Goal: Task Accomplishment & Management: Complete application form

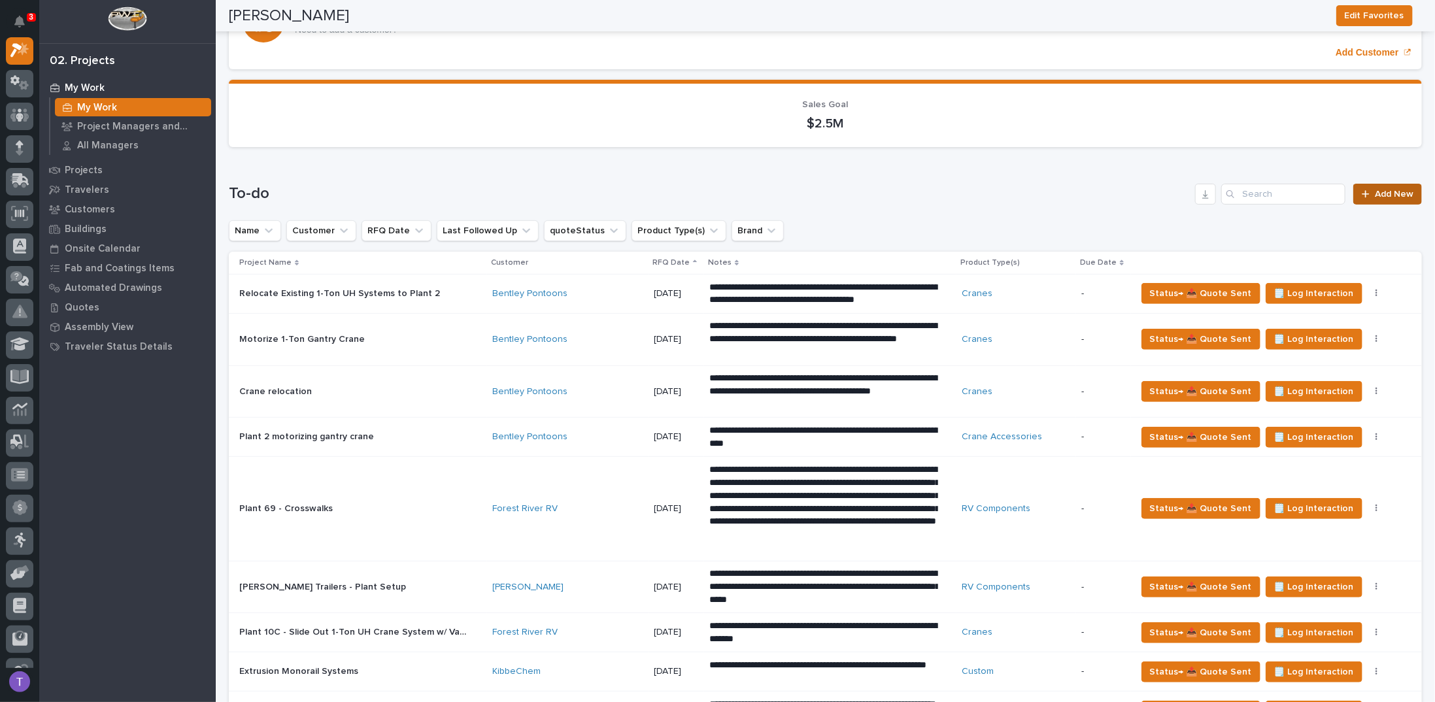
scroll to position [131, 0]
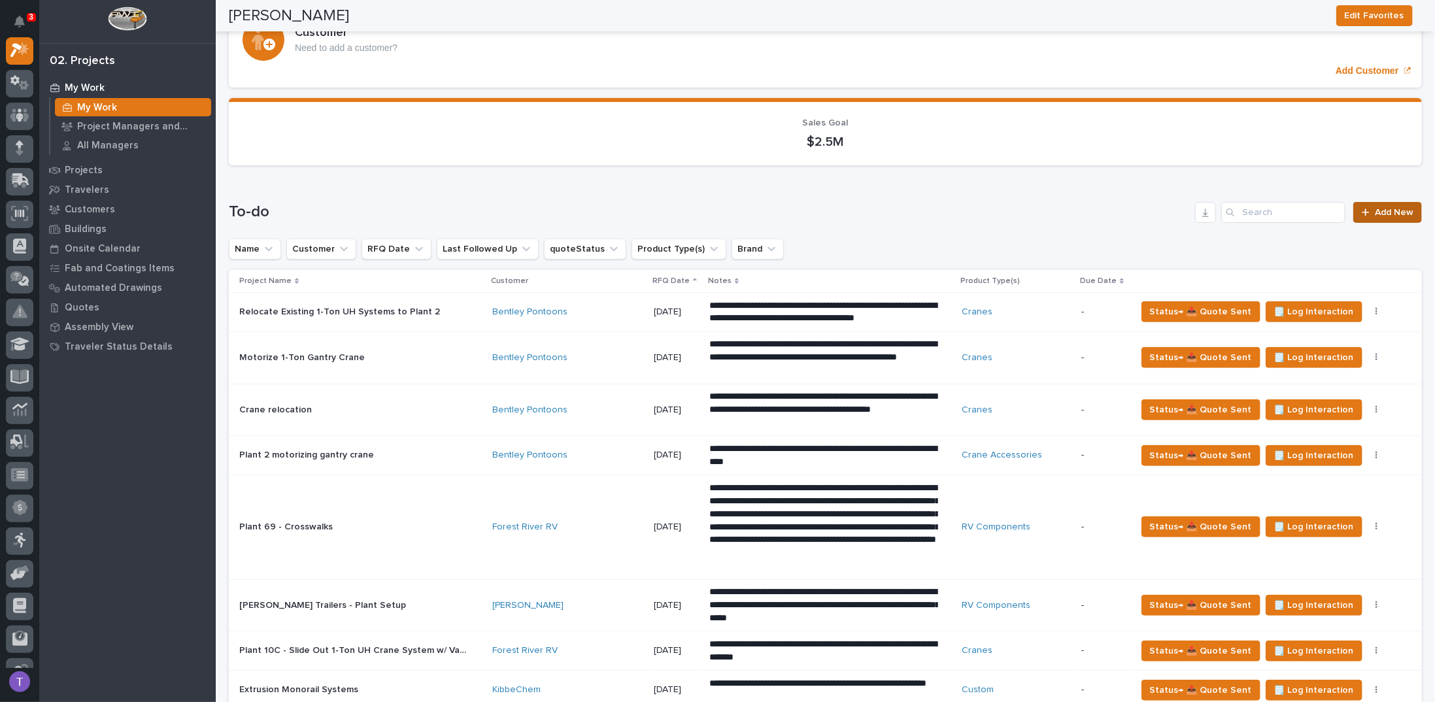
click at [1381, 208] on span "Add New" at bounding box center [1393, 212] width 39 height 9
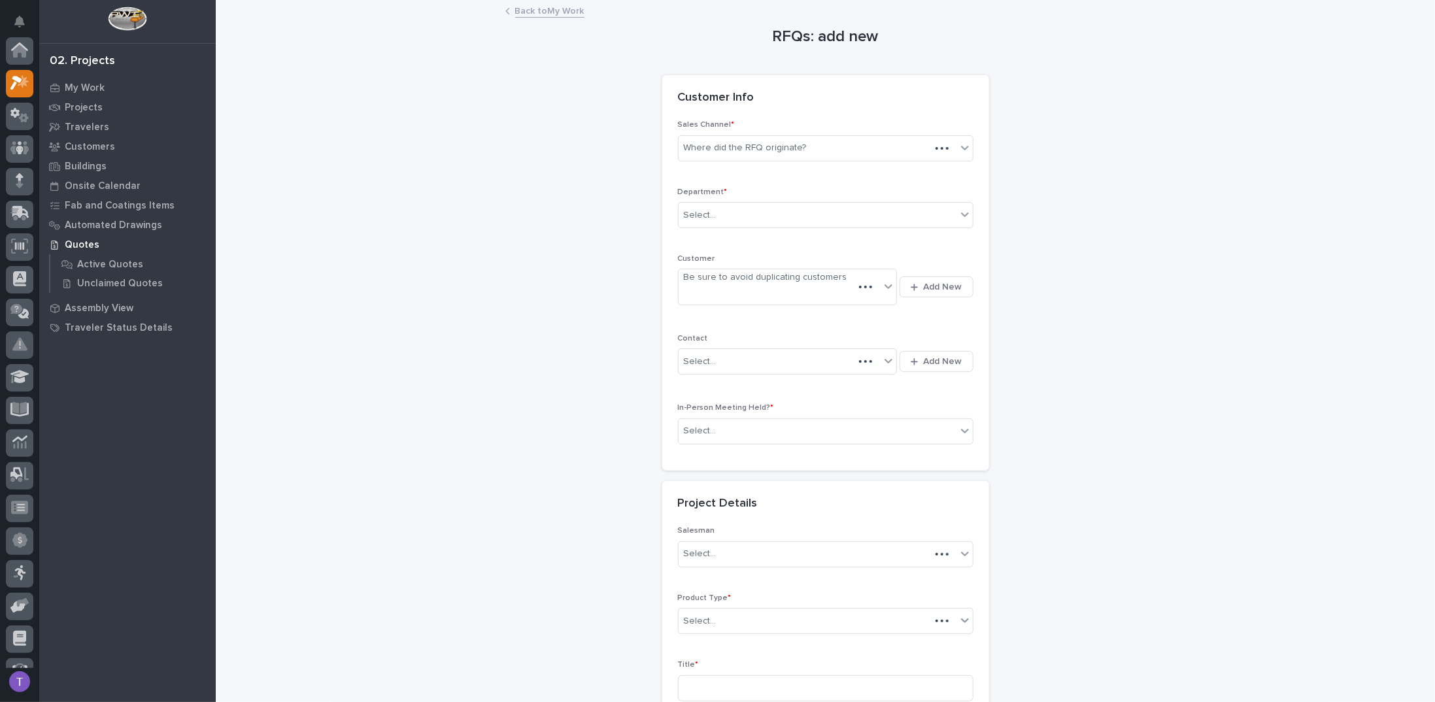
scroll to position [33, 0]
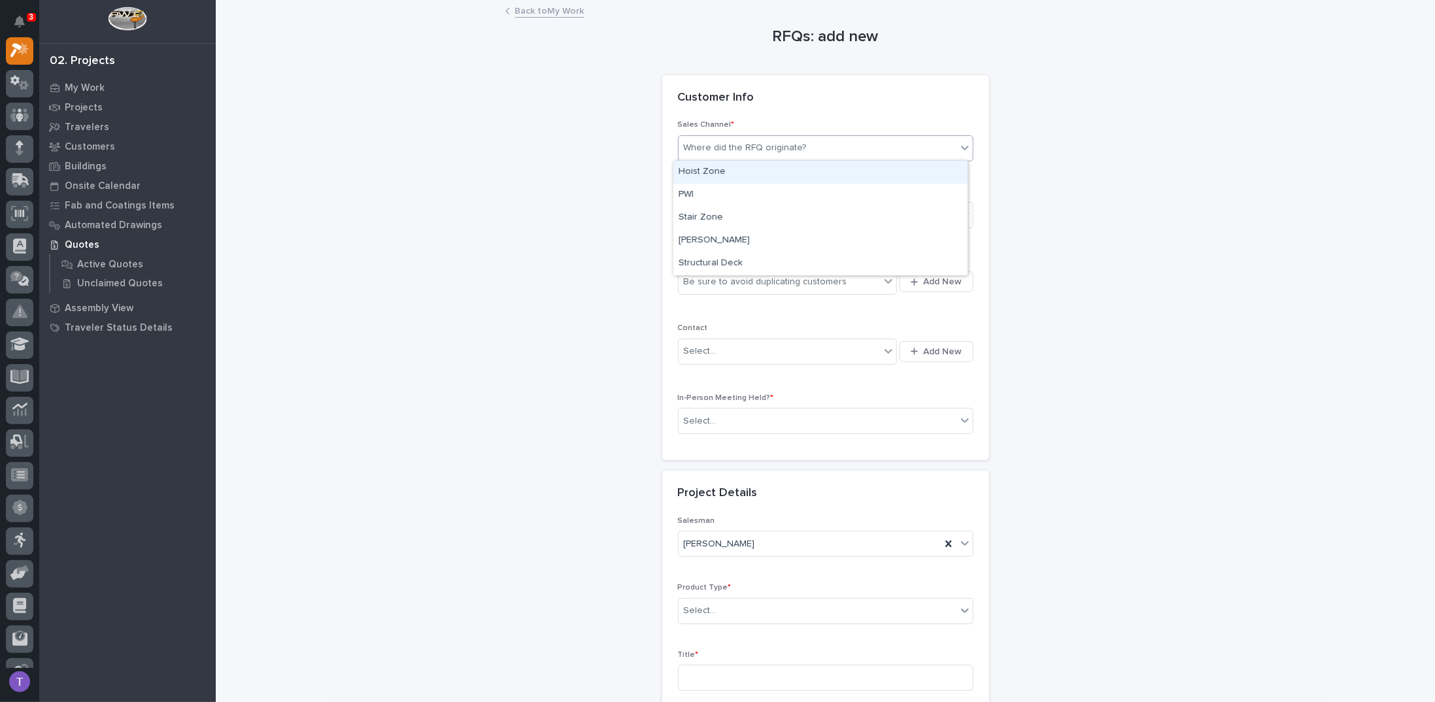
click at [717, 148] on div "Where did the RFQ originate?" at bounding box center [745, 148] width 123 height 14
click at [684, 190] on div "PWI" at bounding box center [820, 195] width 294 height 23
click at [696, 217] on div "Select..." at bounding box center [700, 215] width 33 height 14
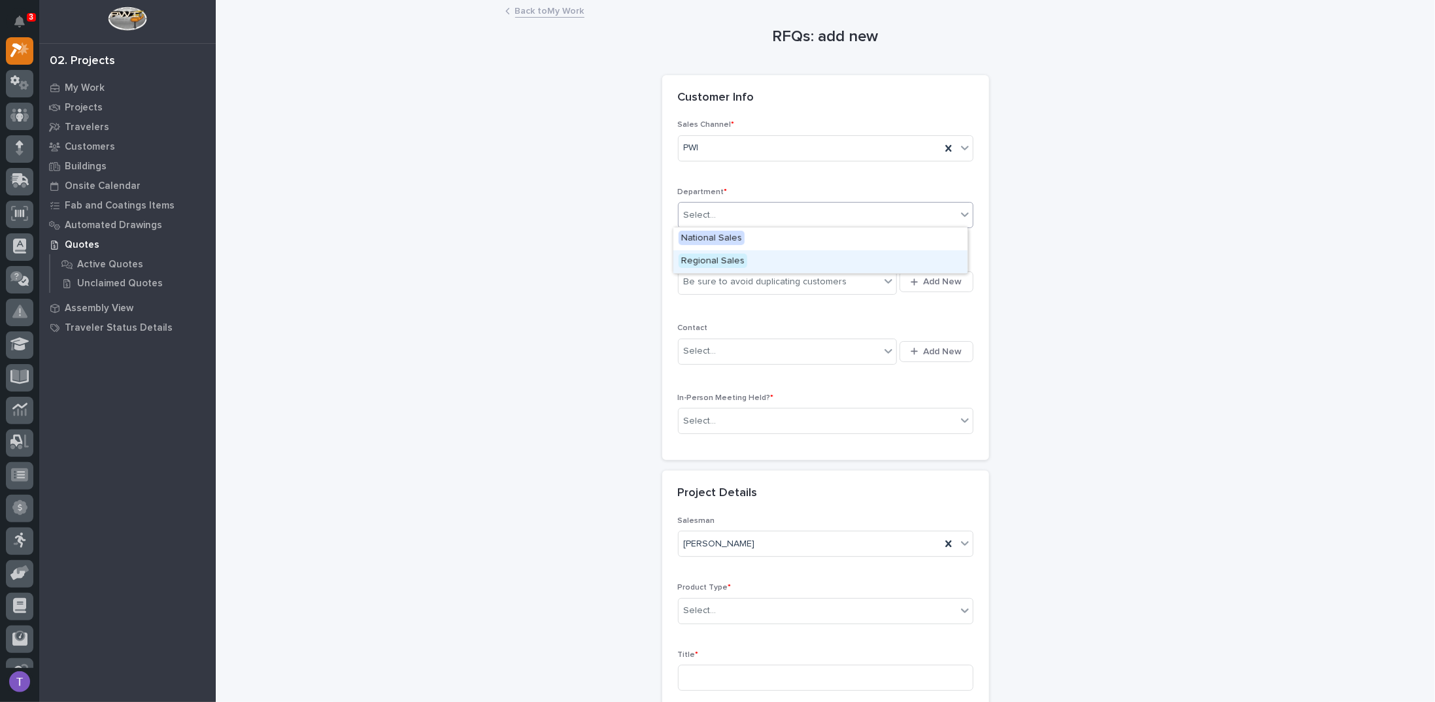
click at [691, 256] on span "Regional Sales" at bounding box center [712, 261] width 69 height 14
click at [699, 282] on div "Be sure to avoid duplicating customers" at bounding box center [765, 282] width 163 height 14
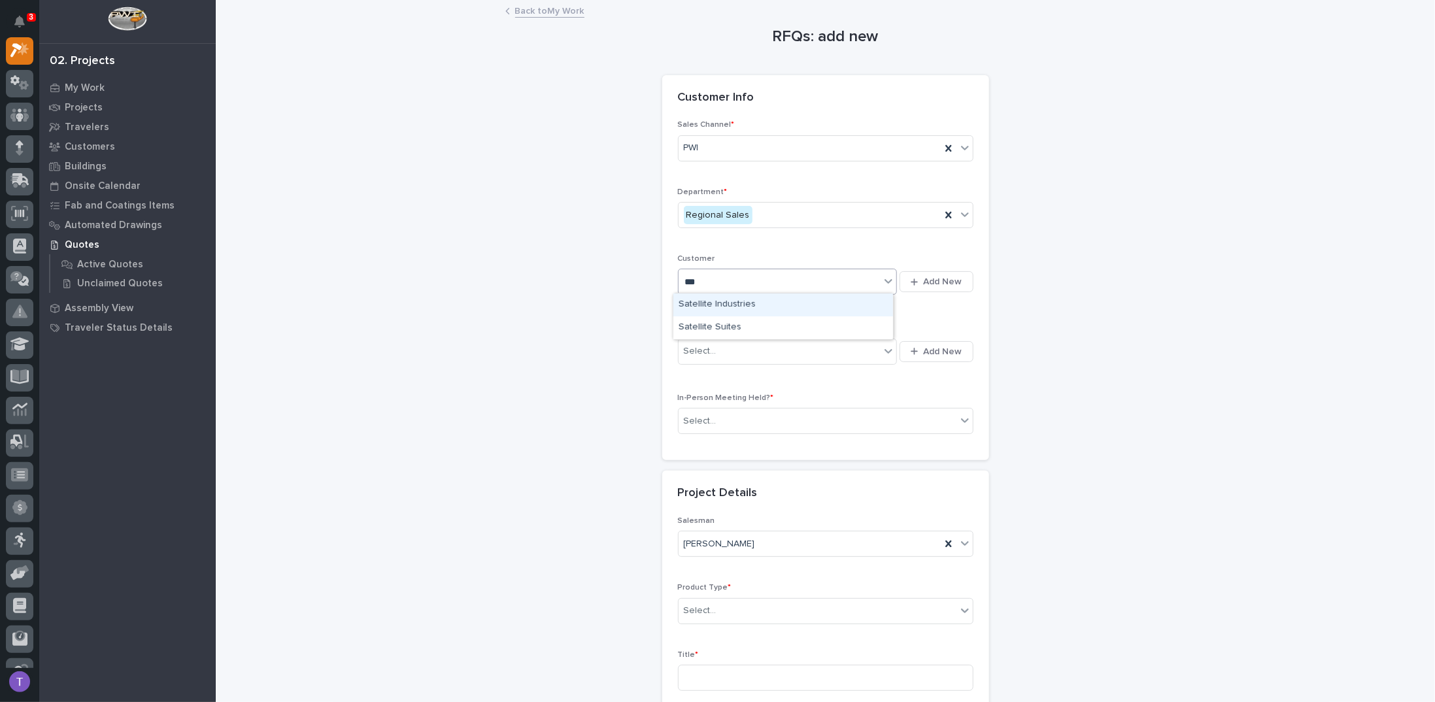
type input "****"
click at [700, 304] on div "Satellite Industries" at bounding box center [783, 304] width 220 height 23
click at [718, 353] on input "text" at bounding box center [718, 351] width 1 height 11
type input "*"
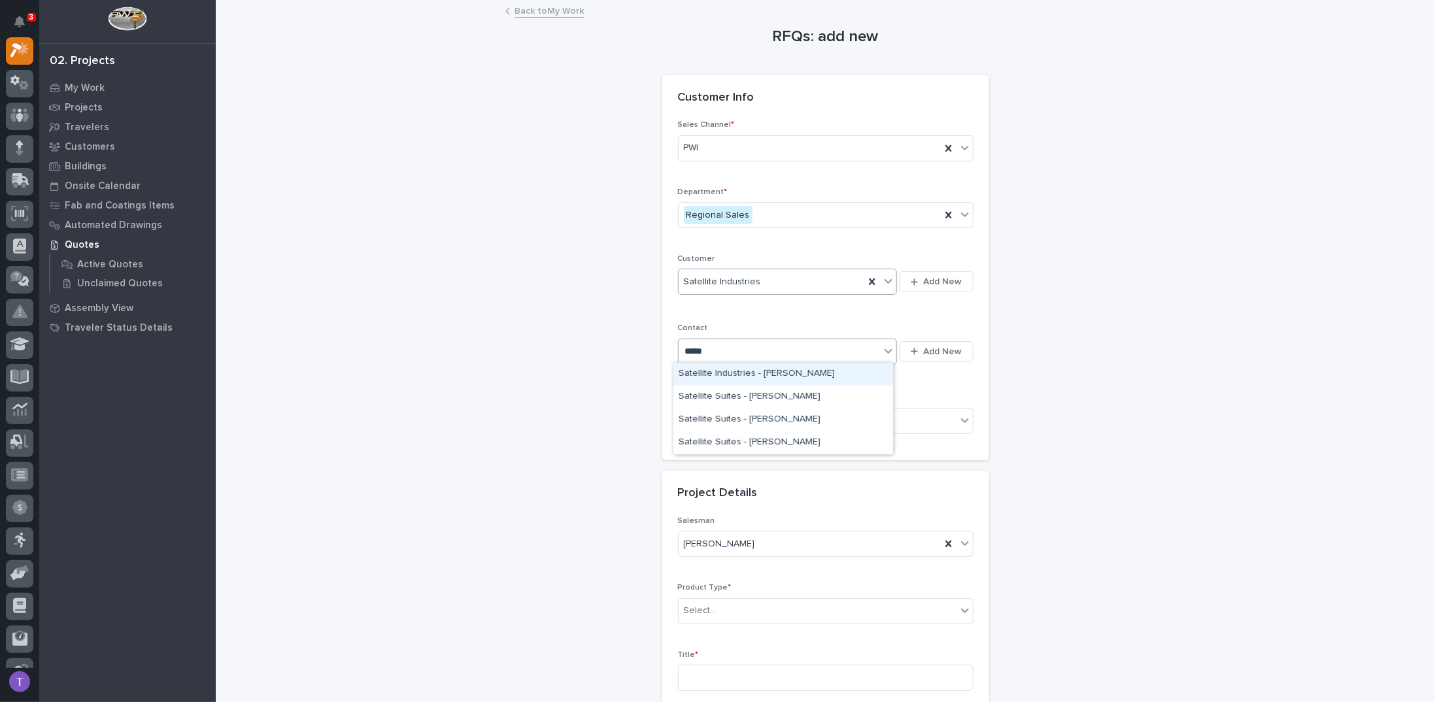
type input "******"
click at [722, 484] on div "Satellite Suites - Rob Tone" at bounding box center [783, 488] width 220 height 23
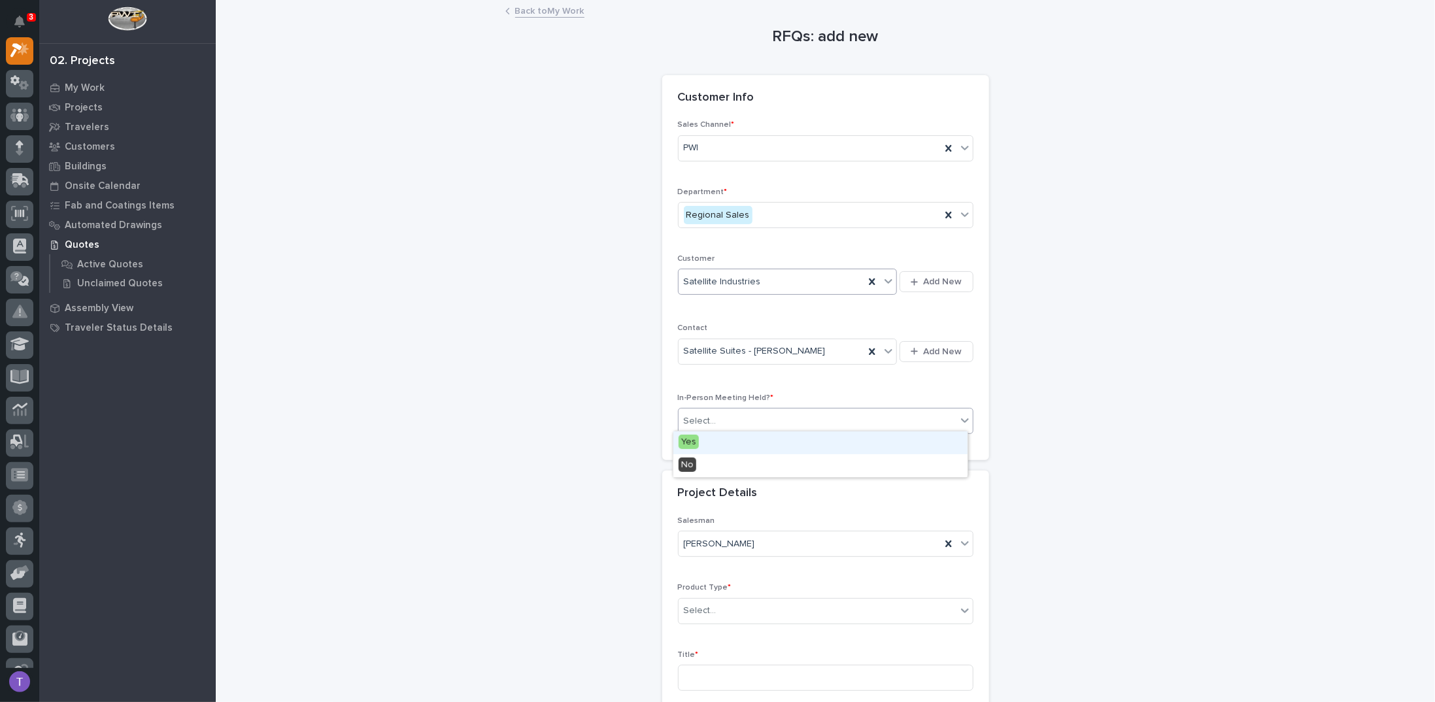
click at [706, 416] on div "Select..." at bounding box center [700, 421] width 33 height 14
click at [686, 437] on span "Yes" at bounding box center [688, 442] width 20 height 14
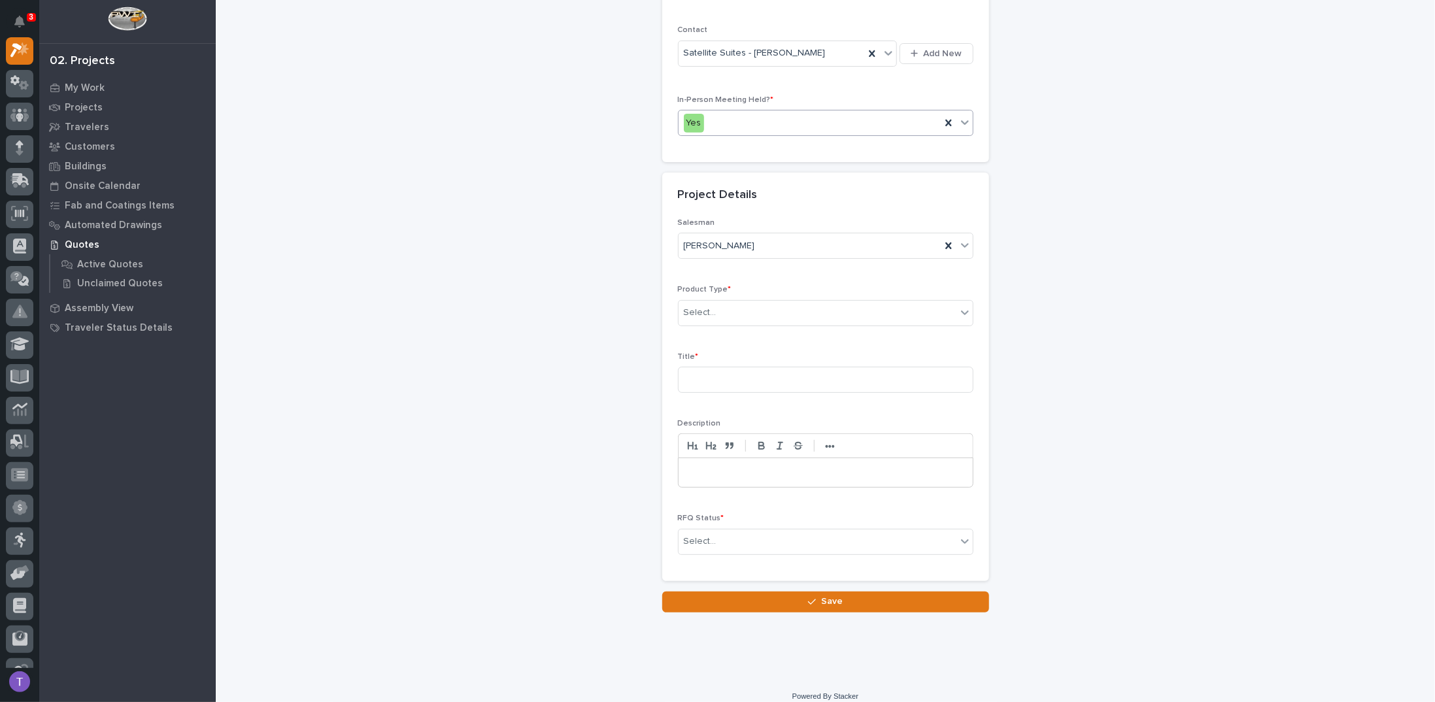
scroll to position [305, 0]
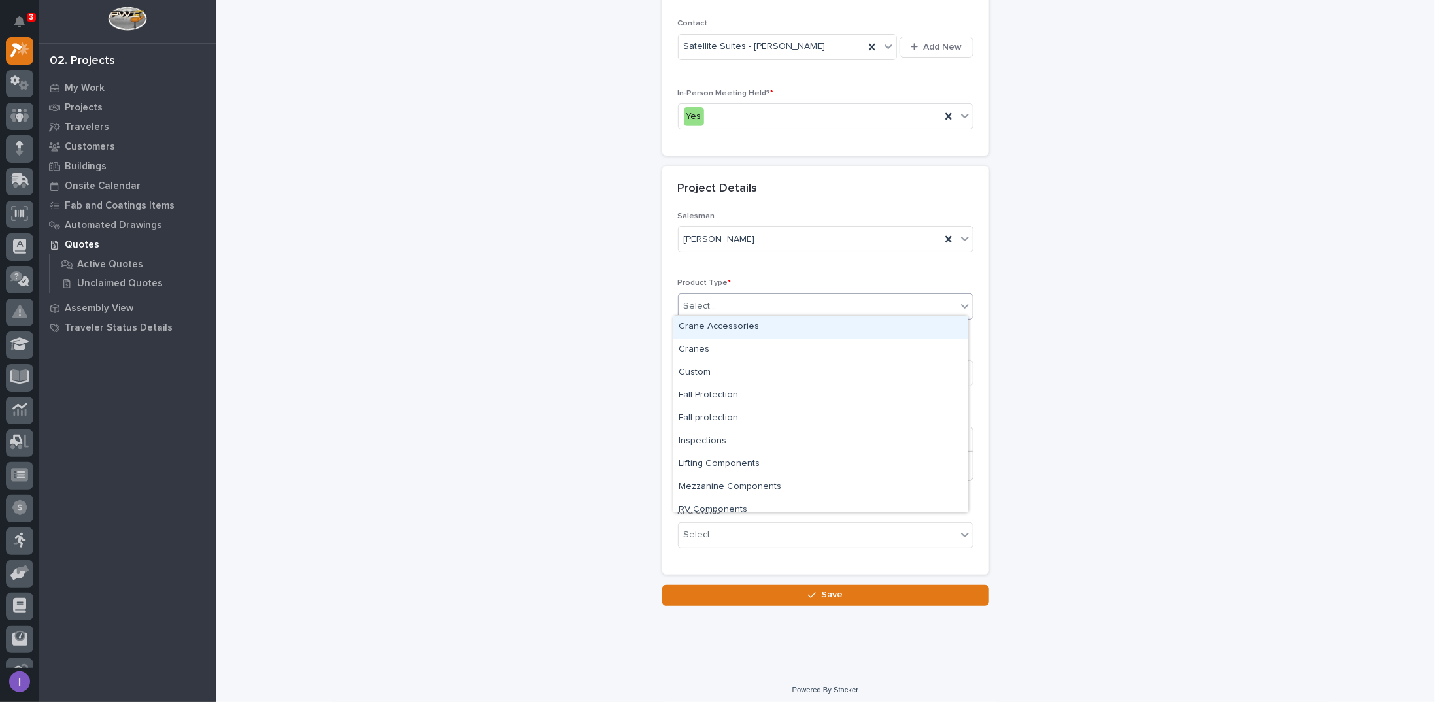
click at [707, 299] on div "Select..." at bounding box center [700, 306] width 33 height 14
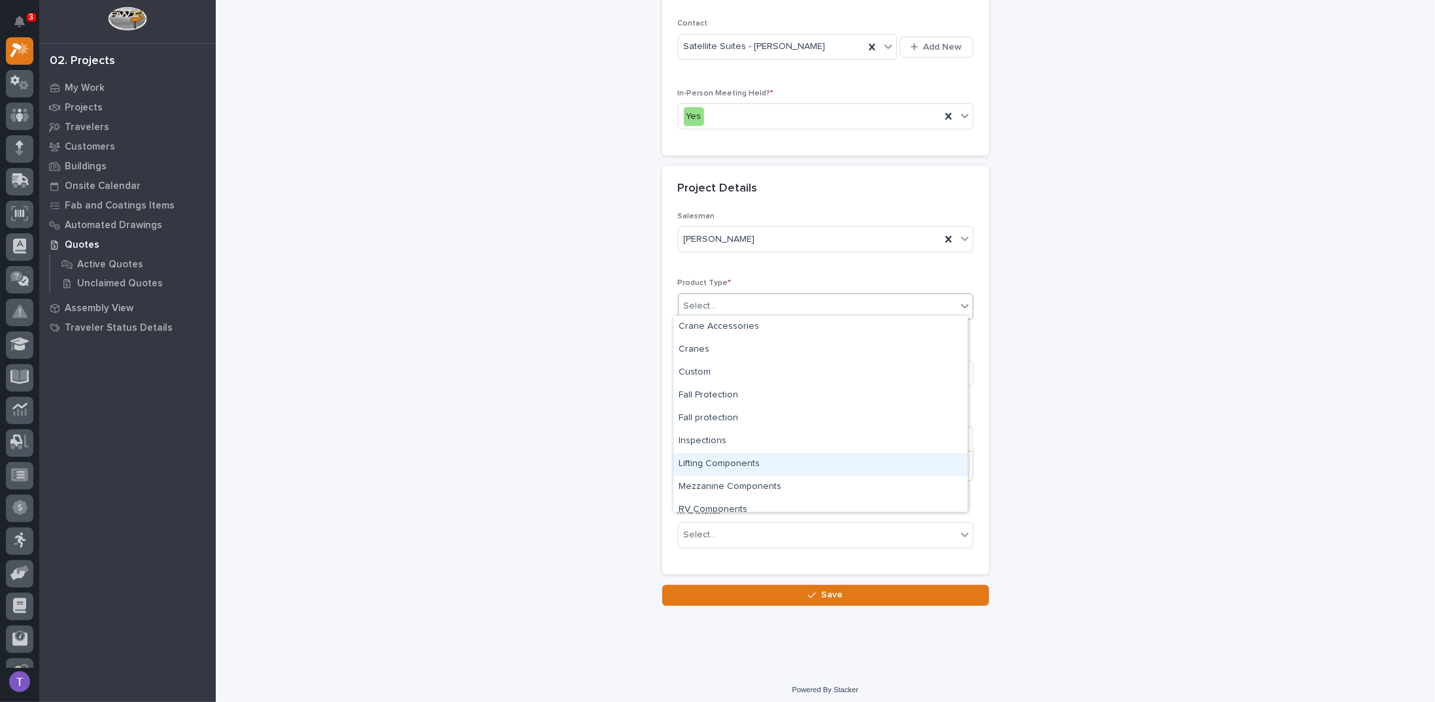
click at [696, 462] on div "Lifting Components" at bounding box center [820, 464] width 294 height 23
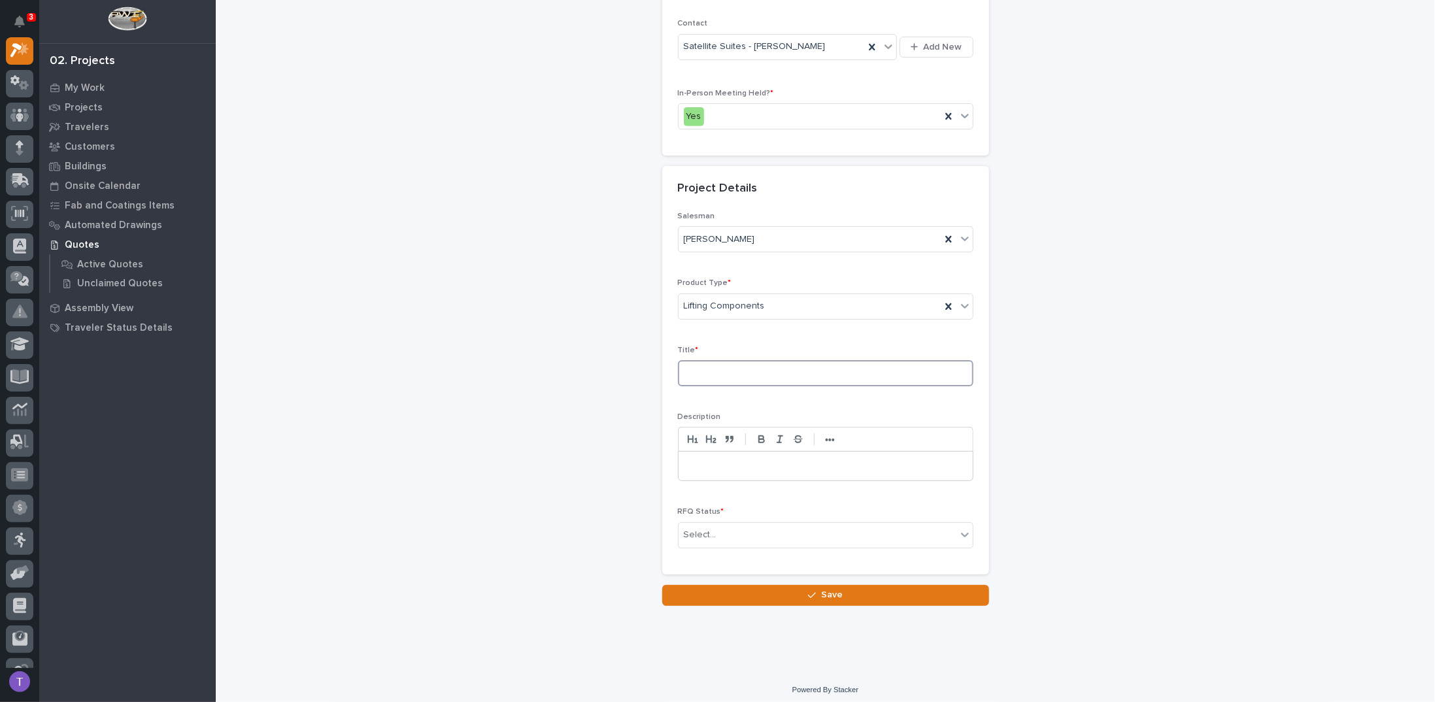
click at [710, 367] on input at bounding box center [825, 373] width 295 height 26
type input "Roof Spreader Bar"
click at [702, 463] on p at bounding box center [825, 465] width 274 height 13
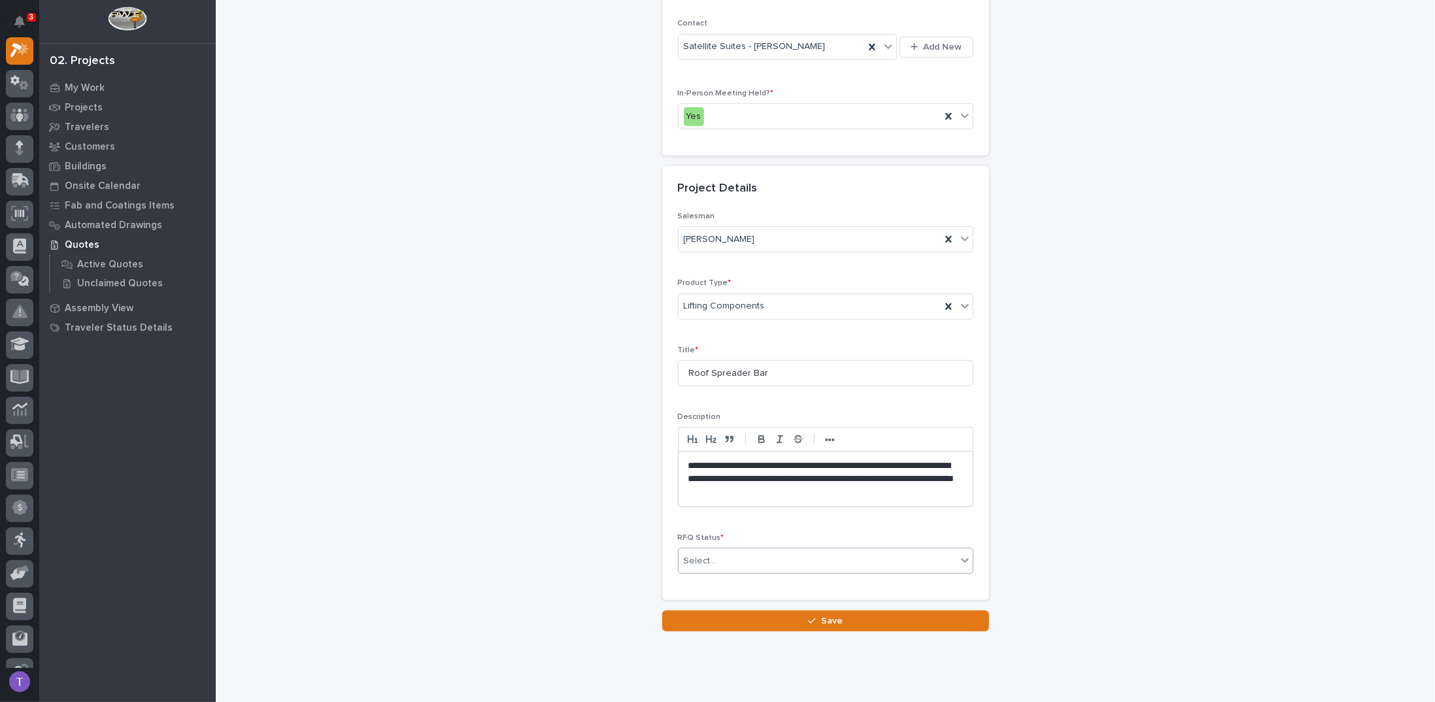
click at [693, 554] on div "Select..." at bounding box center [700, 561] width 33 height 14
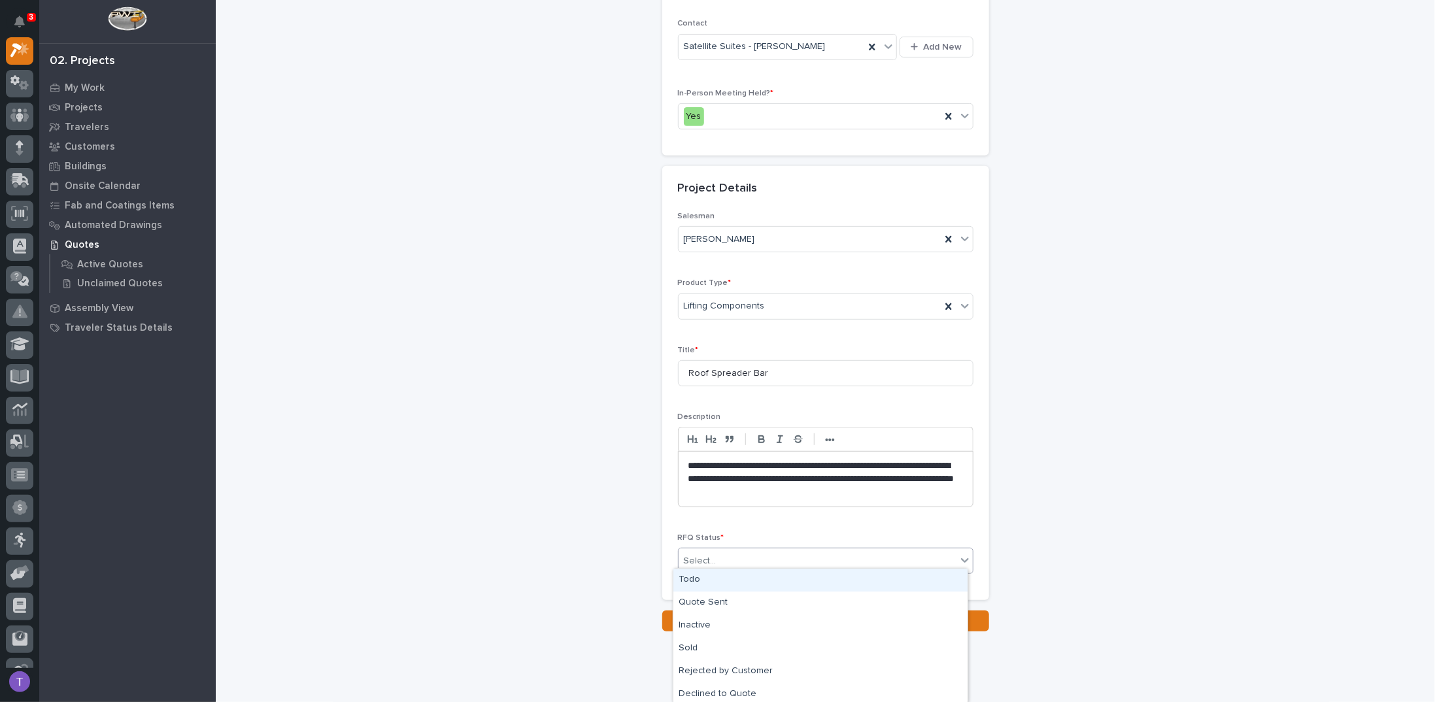
click at [693, 580] on div "Todo" at bounding box center [820, 580] width 294 height 23
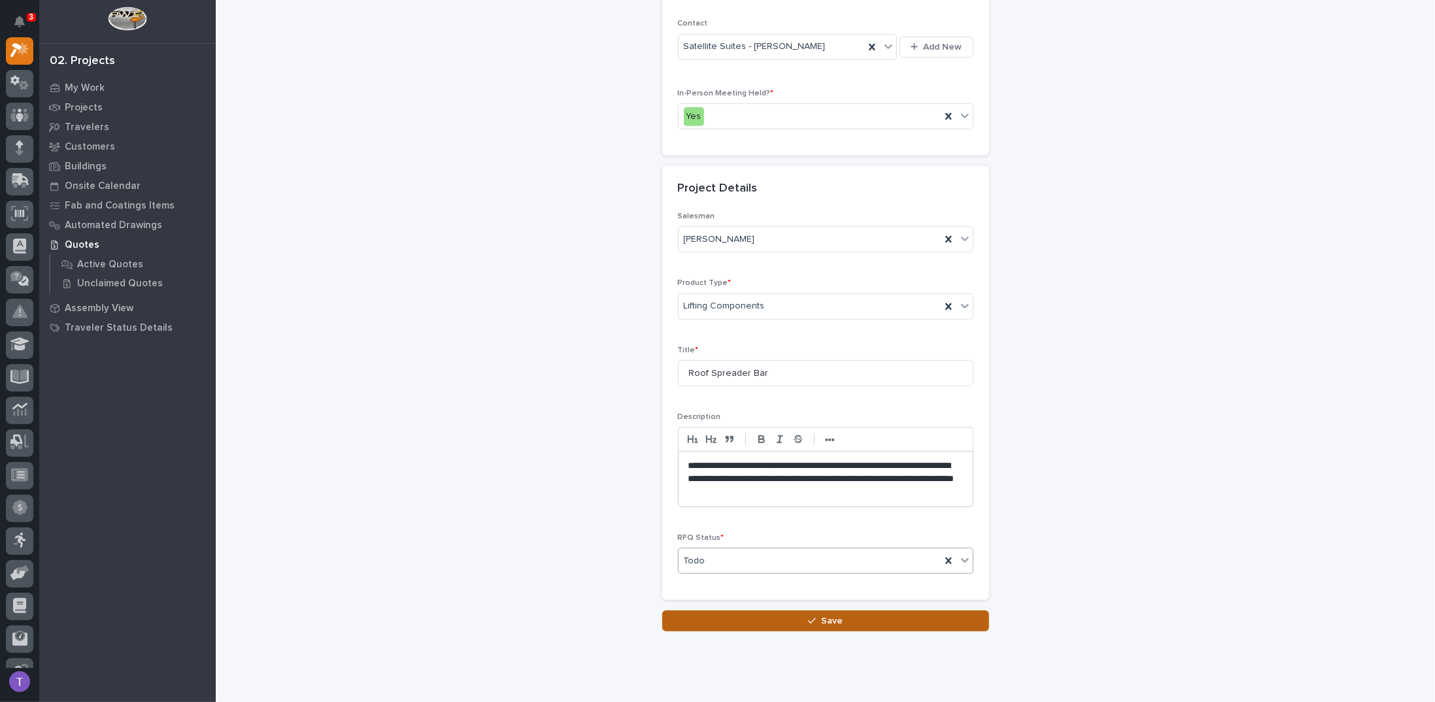
click at [830, 618] on span "Save" at bounding box center [832, 621] width 22 height 12
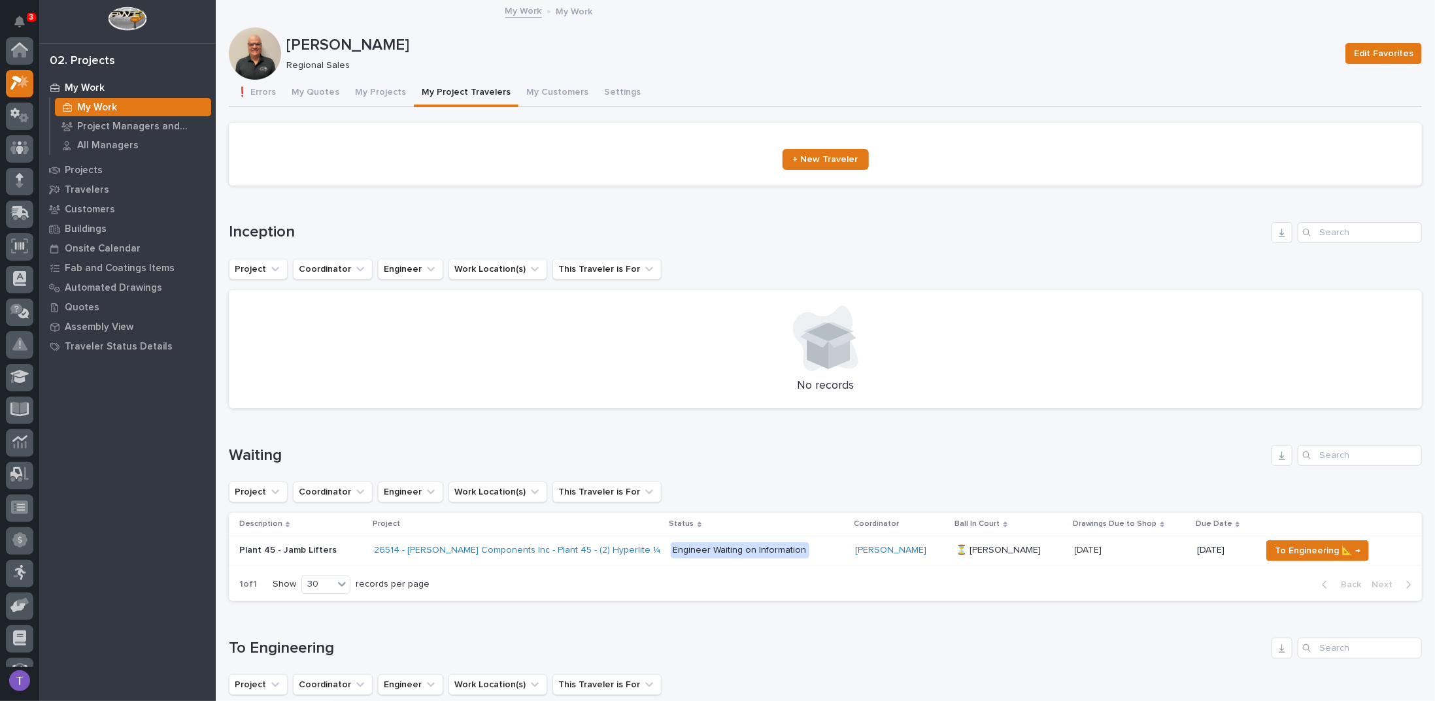
scroll to position [33, 0]
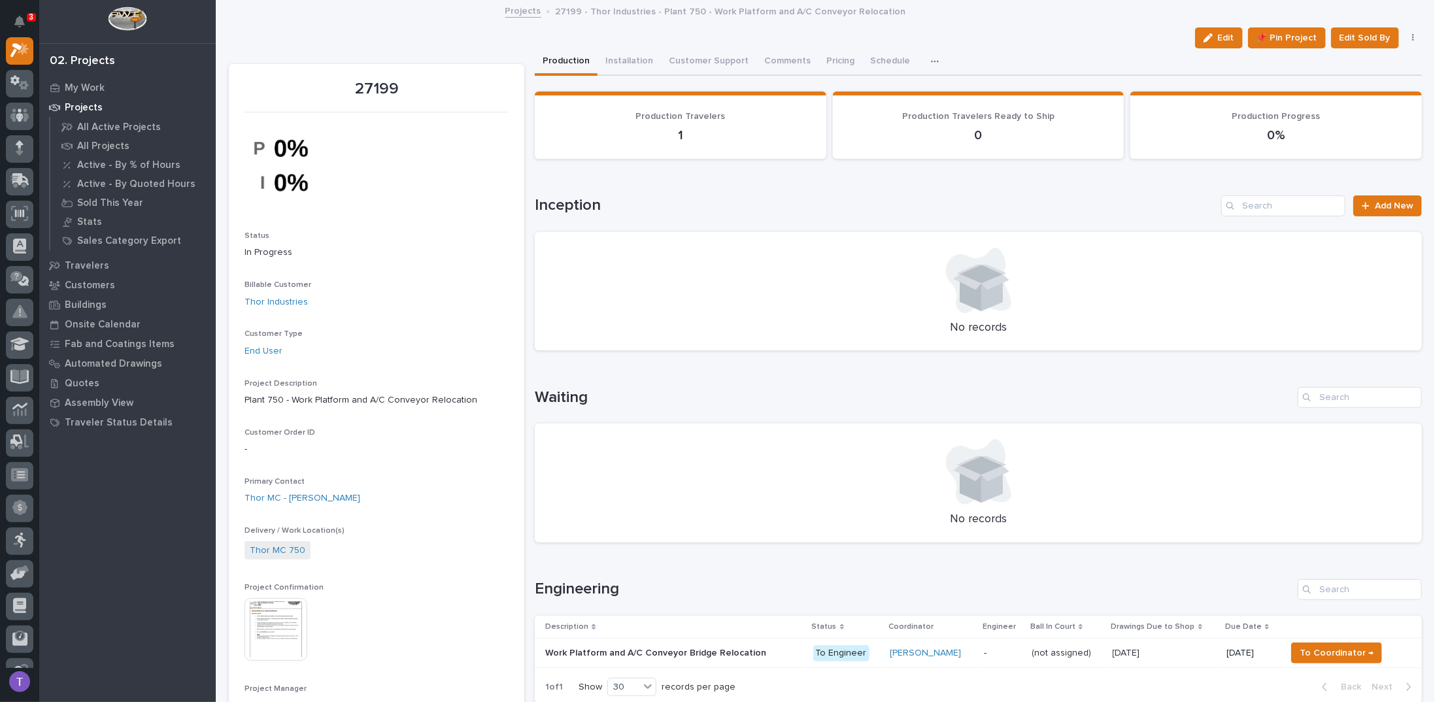
click at [513, 11] on link "Projects" at bounding box center [523, 10] width 36 height 15
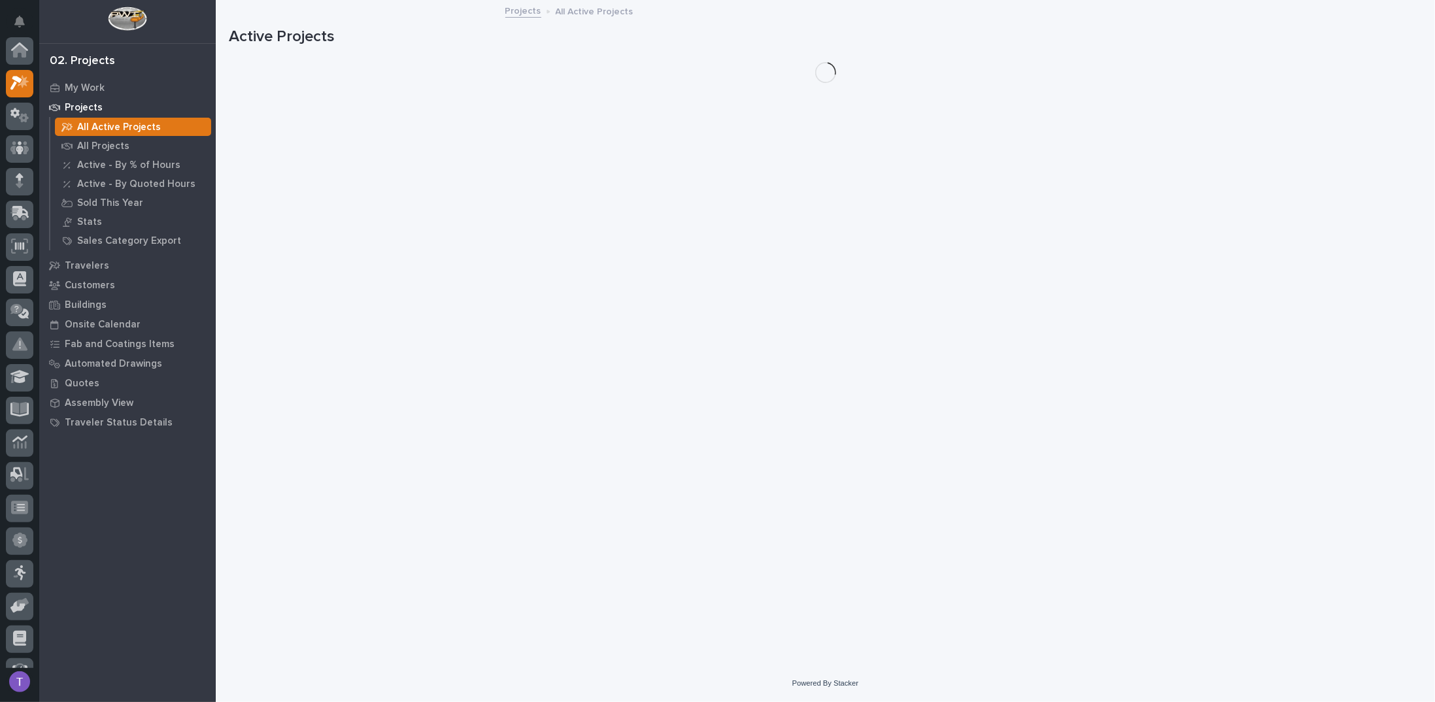
scroll to position [33, 0]
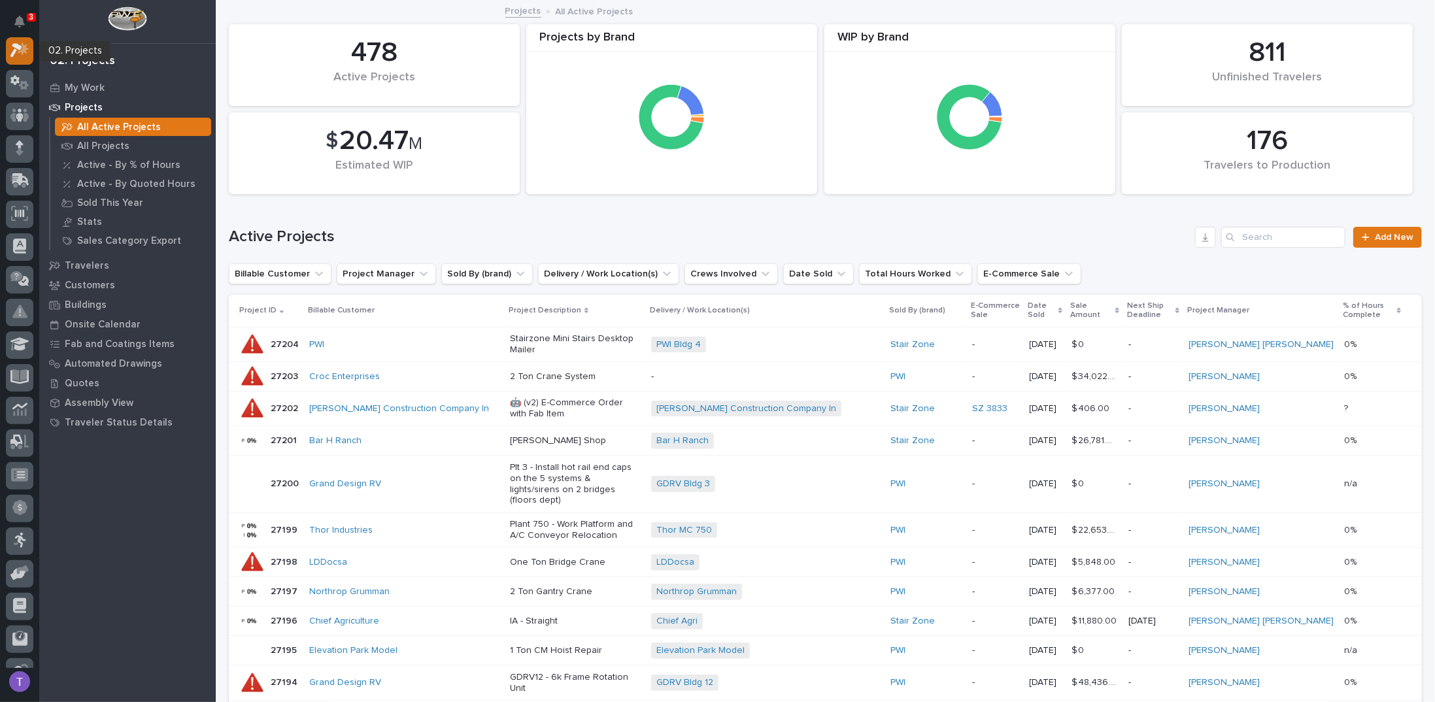
click at [25, 40] on div at bounding box center [19, 50] width 27 height 27
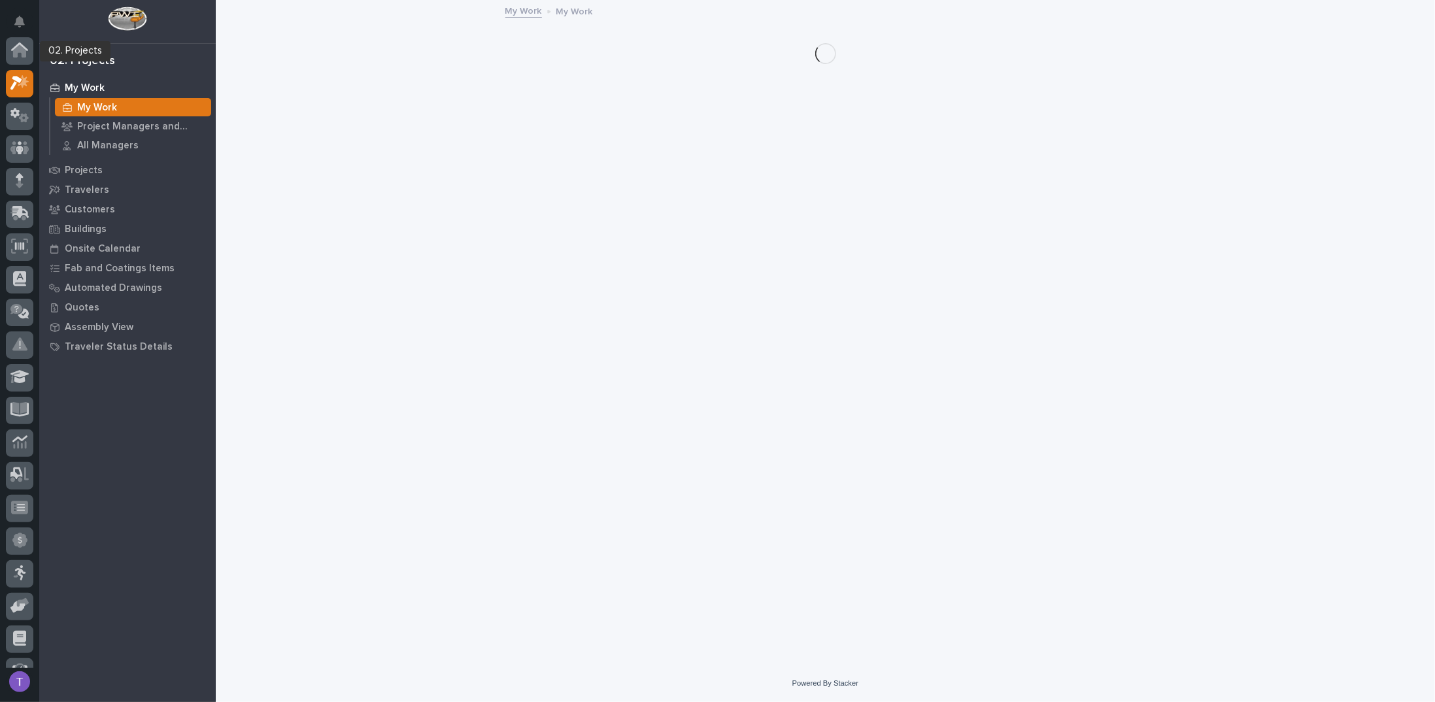
scroll to position [33, 0]
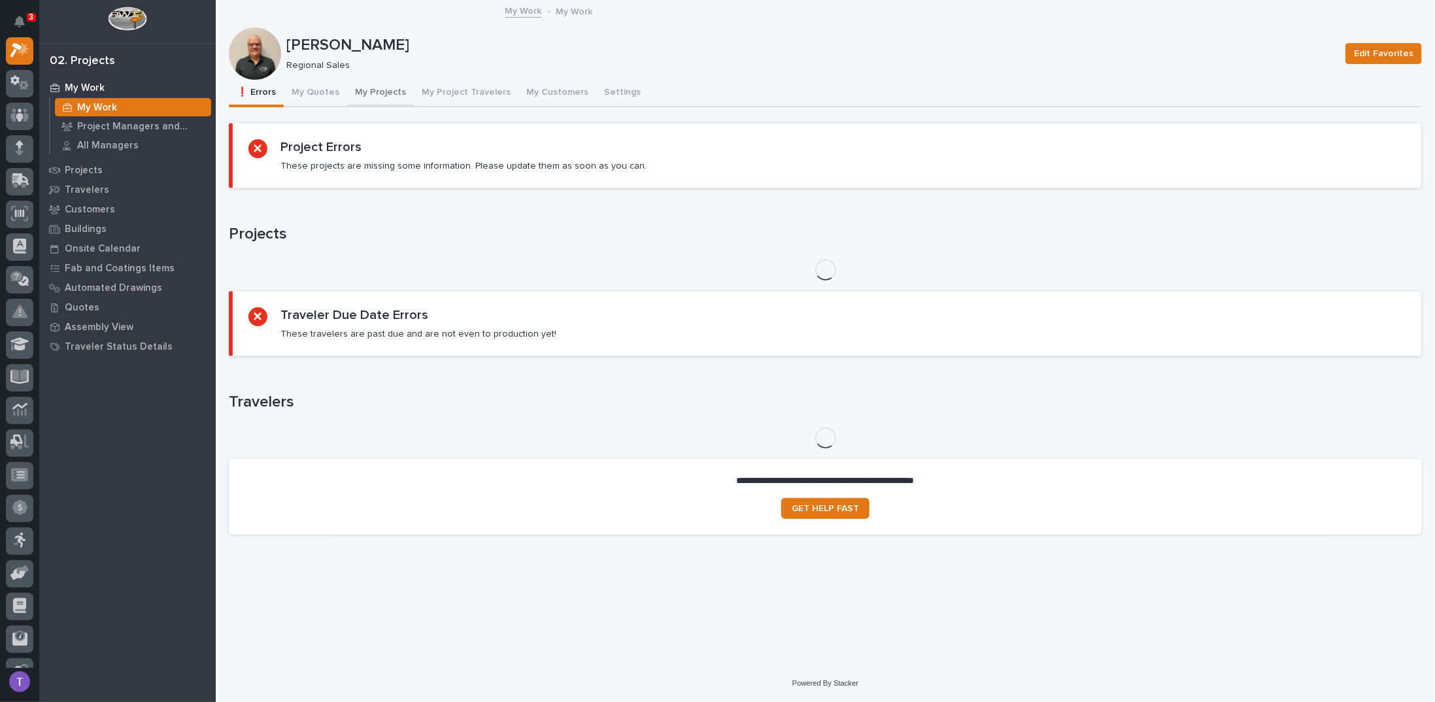
click at [373, 93] on button "My Projects" at bounding box center [380, 93] width 67 height 27
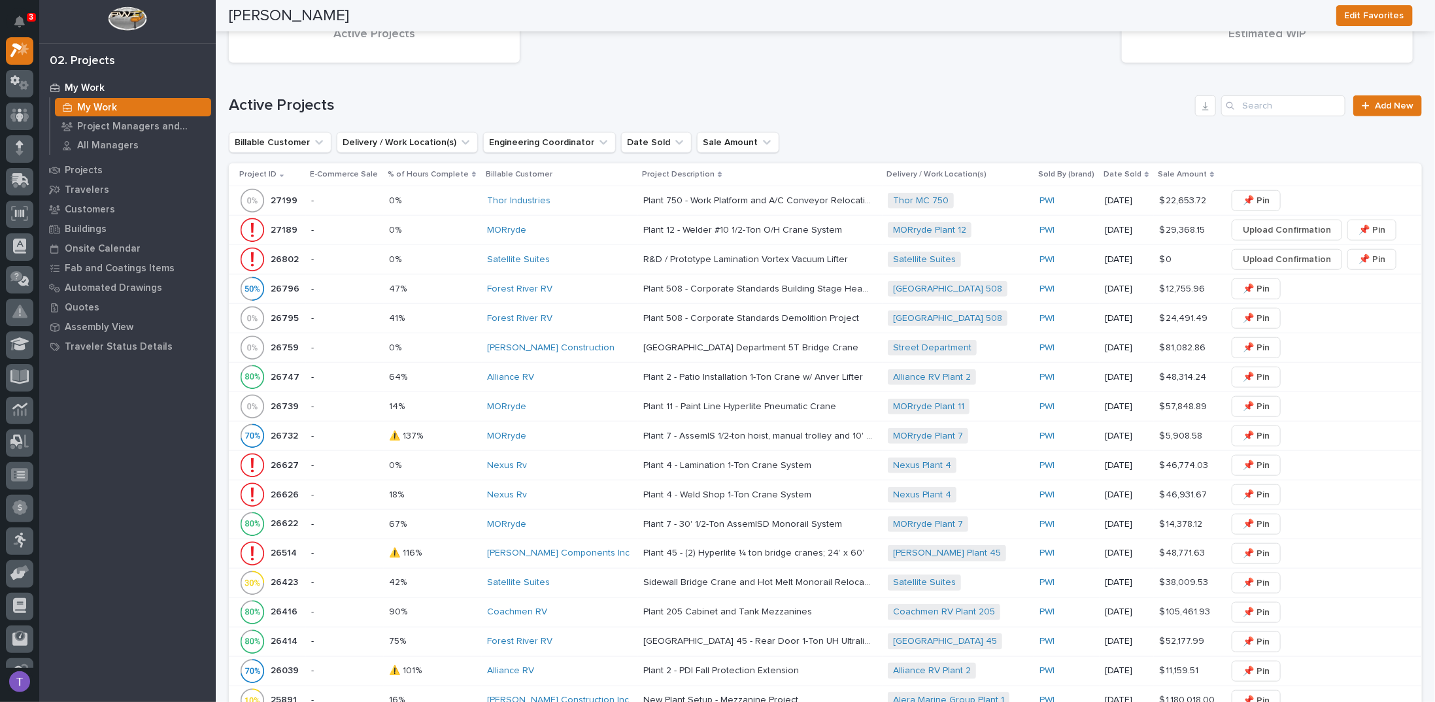
scroll to position [654, 0]
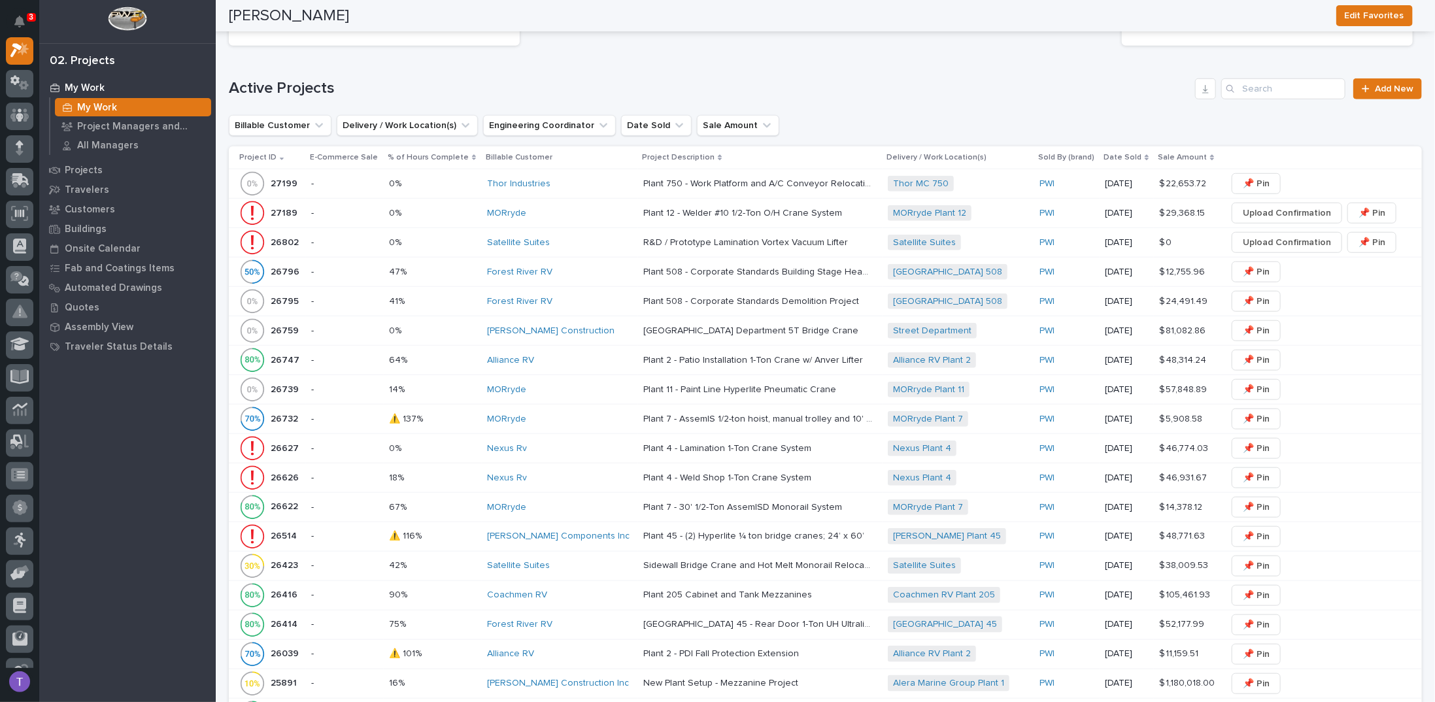
click at [283, 176] on p "27199" at bounding box center [285, 183] width 29 height 14
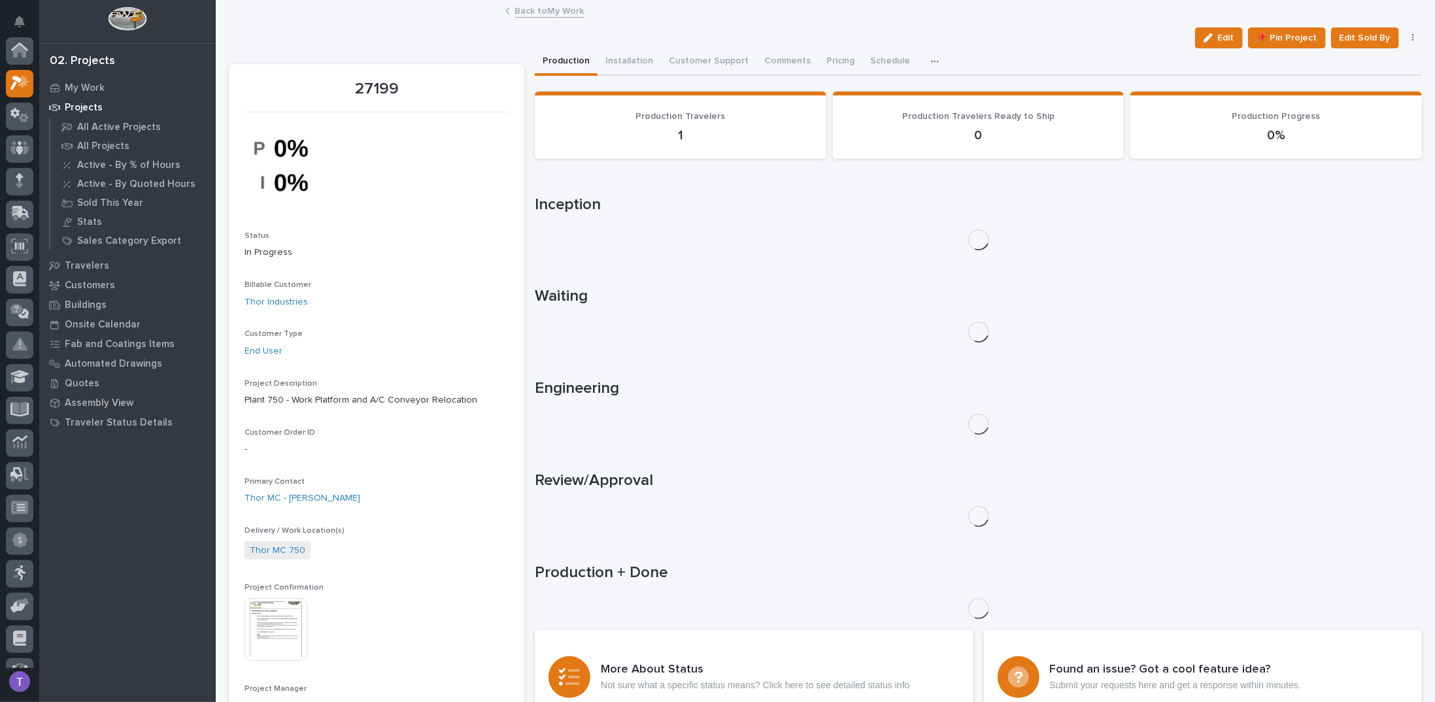
scroll to position [33, 0]
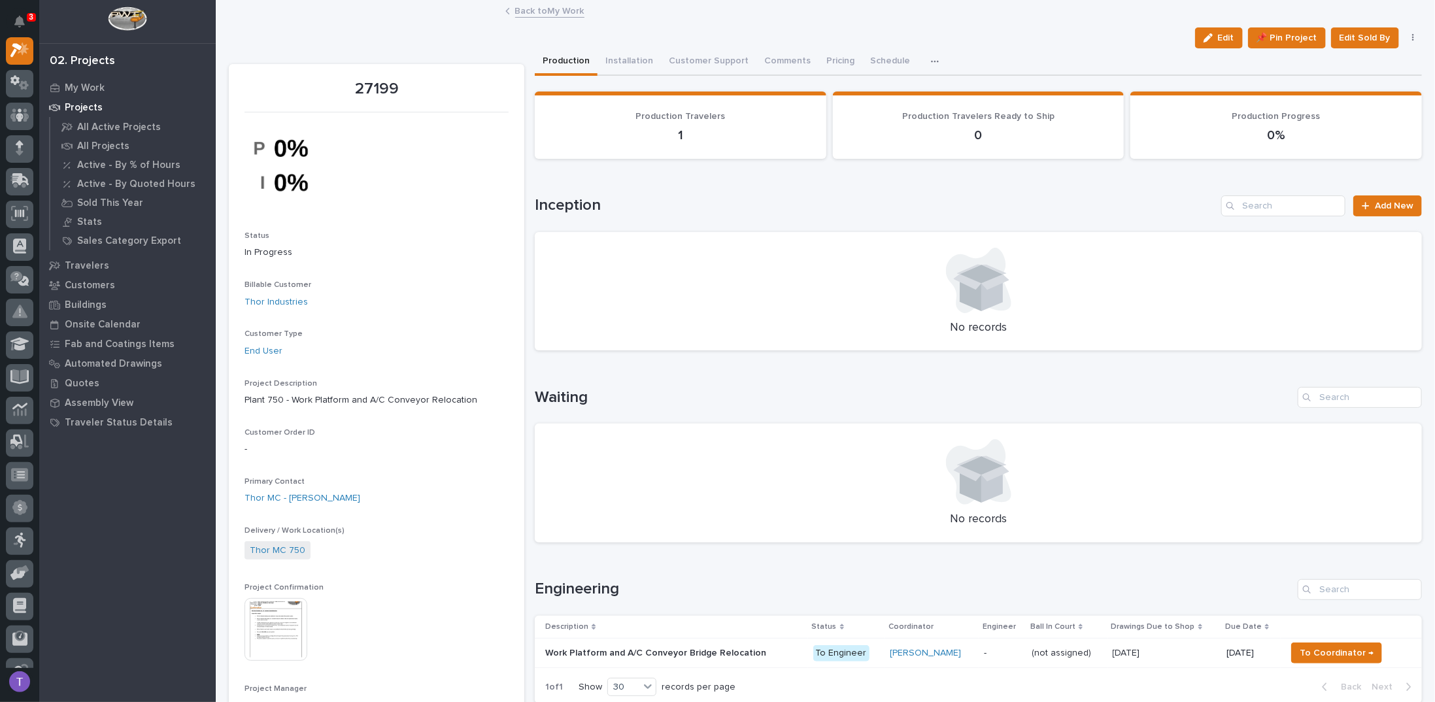
click at [275, 620] on img at bounding box center [275, 629] width 63 height 63
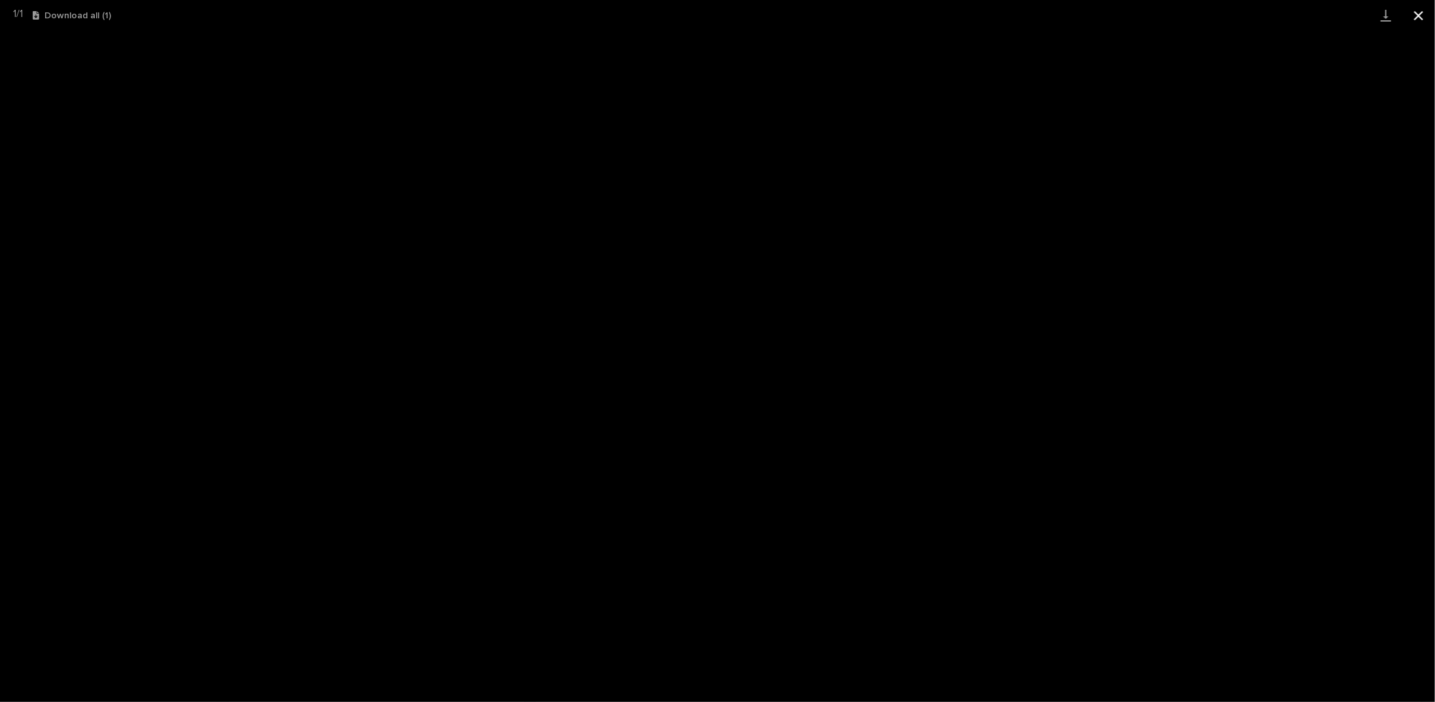
click at [1416, 10] on button "Close gallery" at bounding box center [1418, 15] width 33 height 31
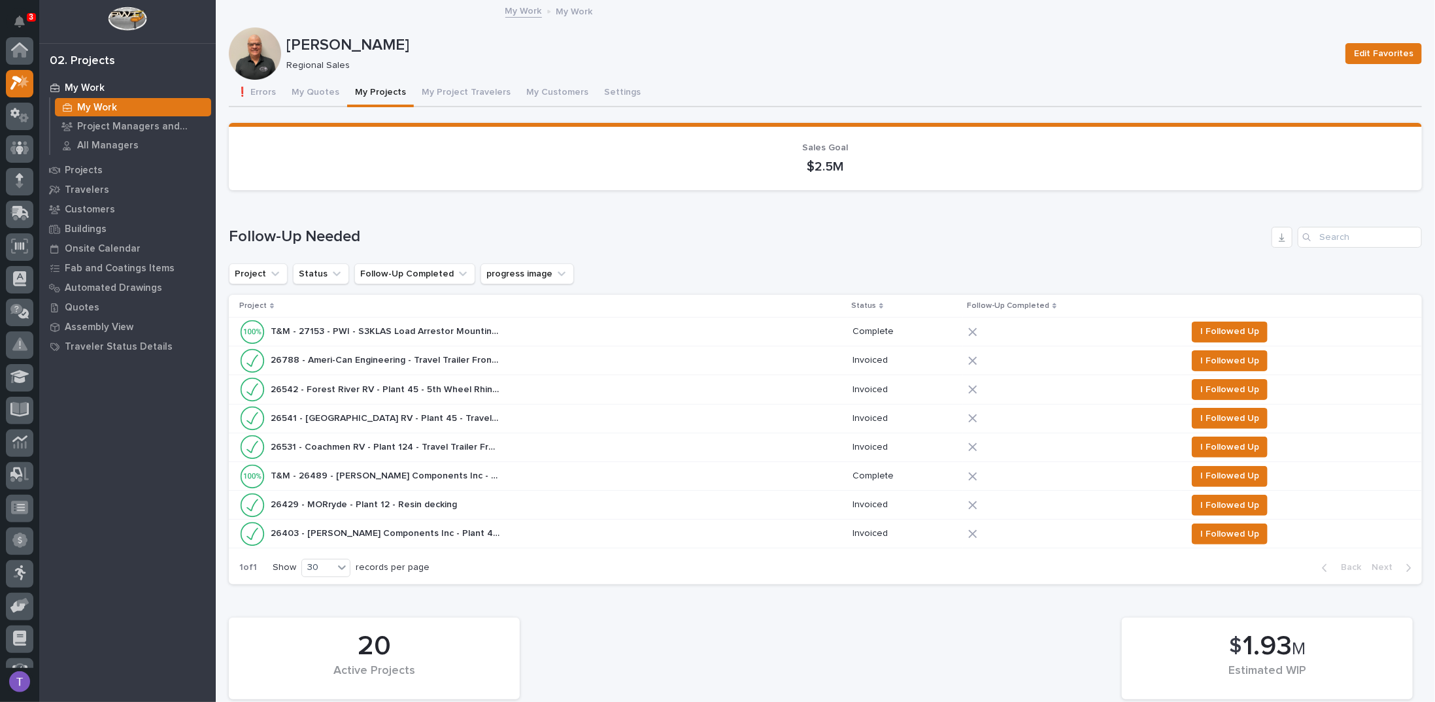
scroll to position [33, 0]
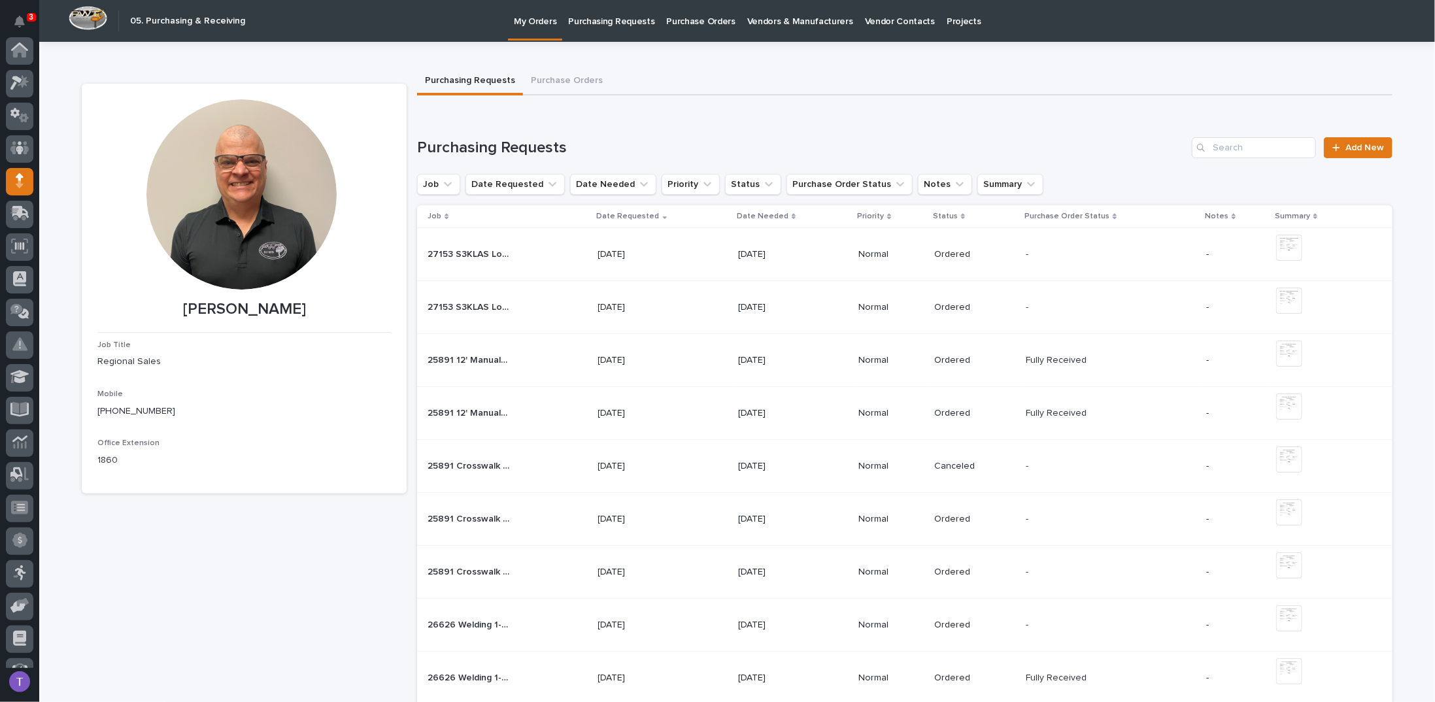
scroll to position [120, 0]
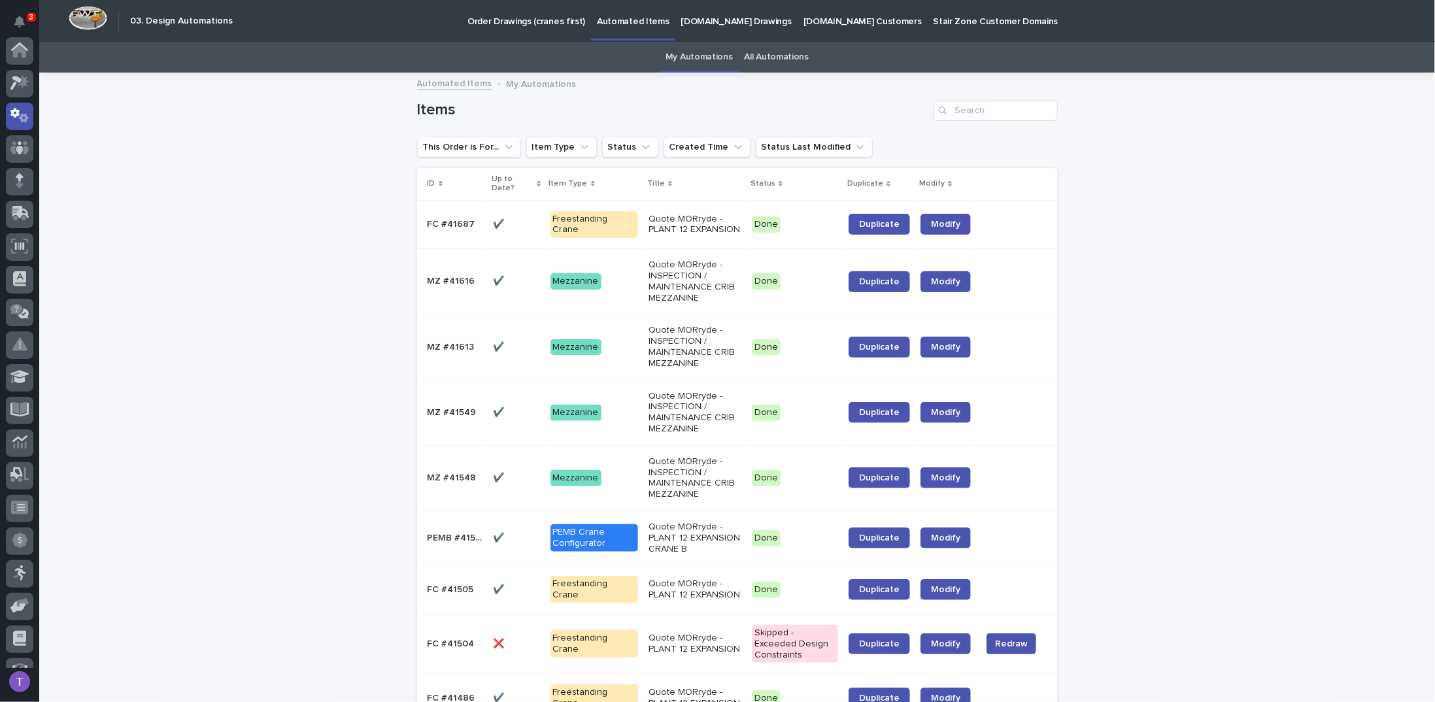
scroll to position [65, 0]
click at [515, 21] on p "Order Drawings (cranes first)" at bounding box center [526, 13] width 118 height 27
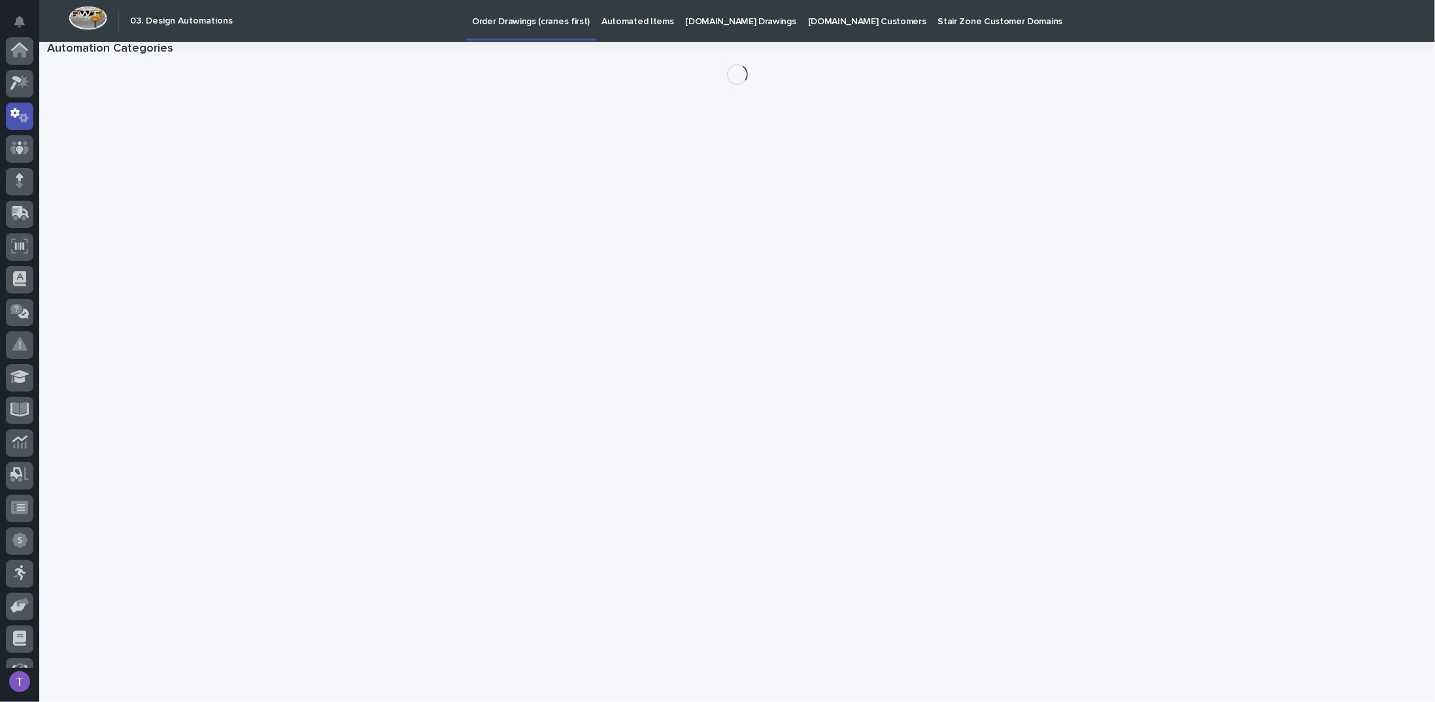
scroll to position [65, 0]
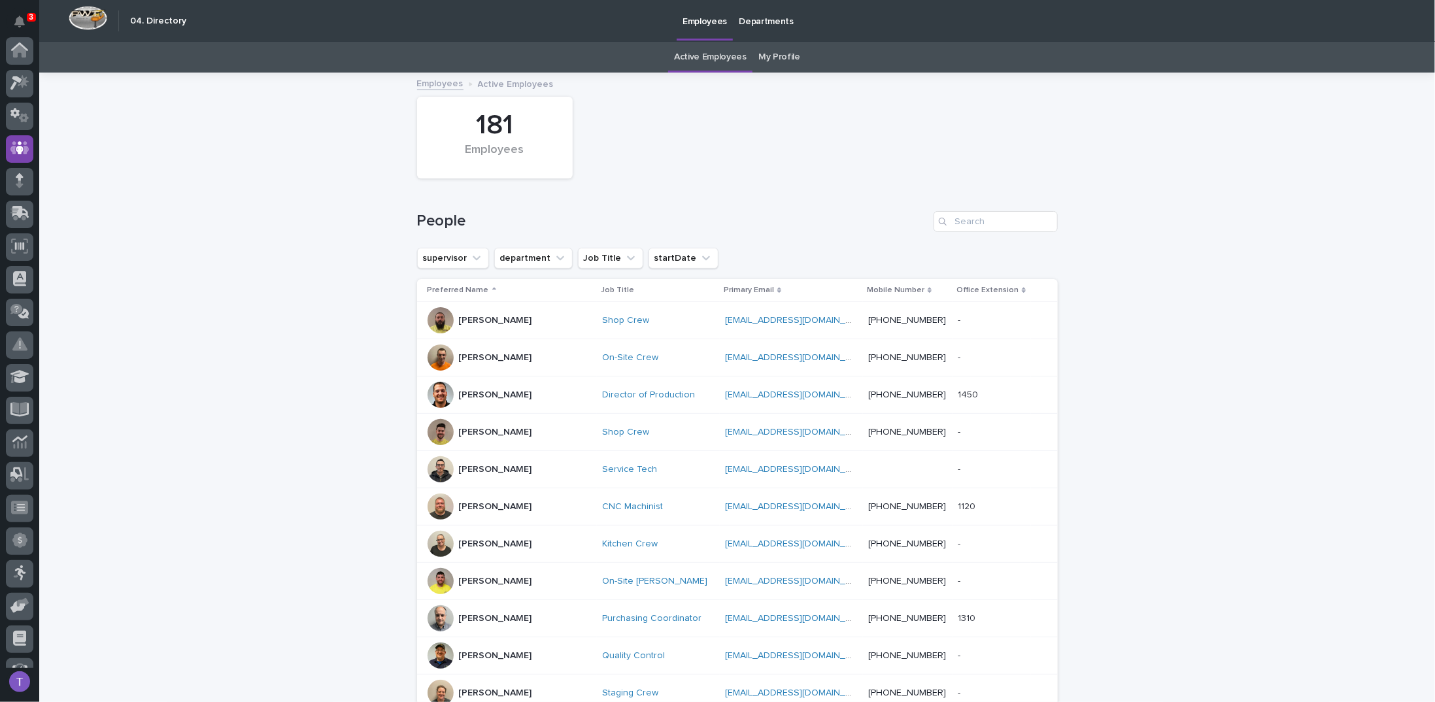
scroll to position [98, 0]
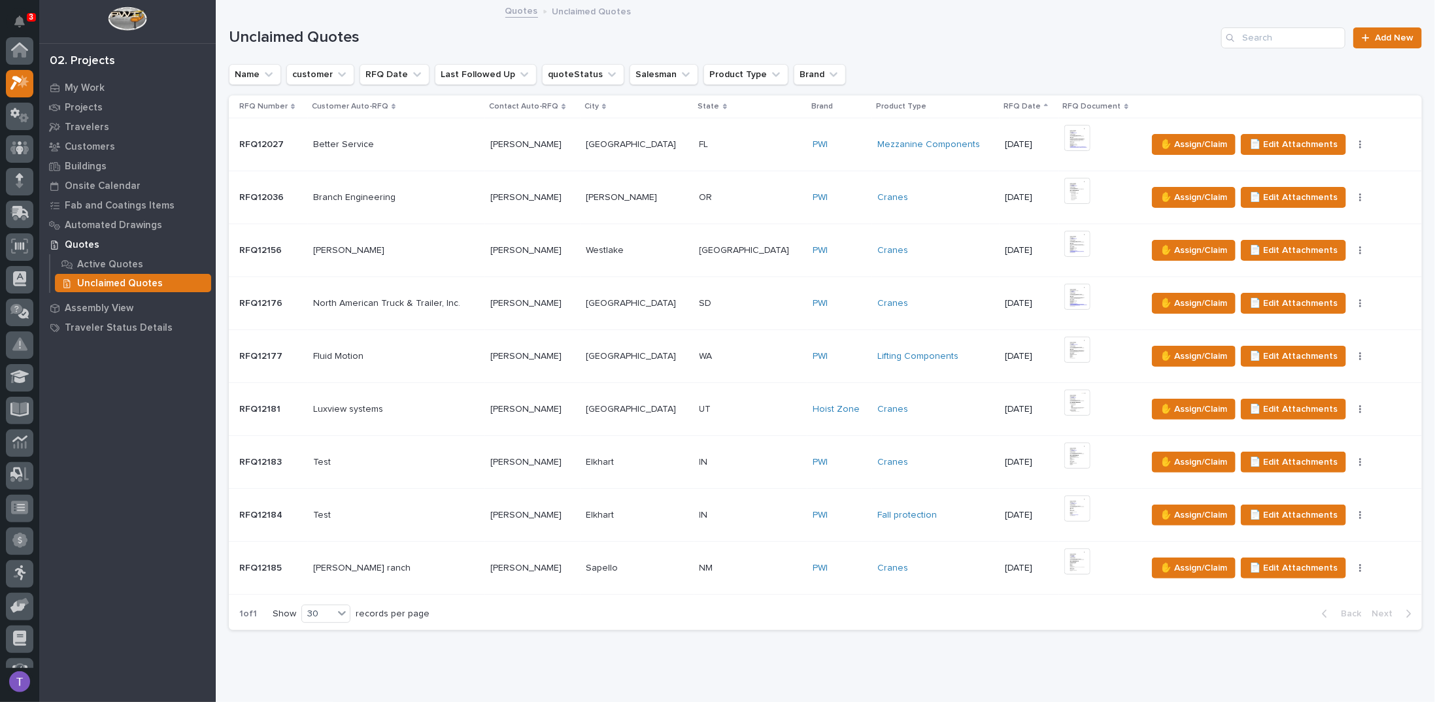
scroll to position [33, 0]
